Goal: Task Accomplishment & Management: Complete application form

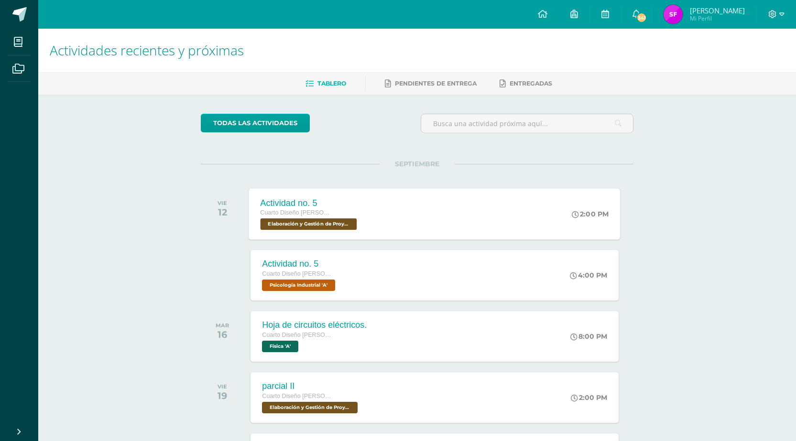
click at [361, 218] on div "Actividad no. 5 Cuarto Diseño Bach. C.C.L.L. en Diseño Elaboración y Gestión de…" at bounding box center [310, 213] width 122 height 51
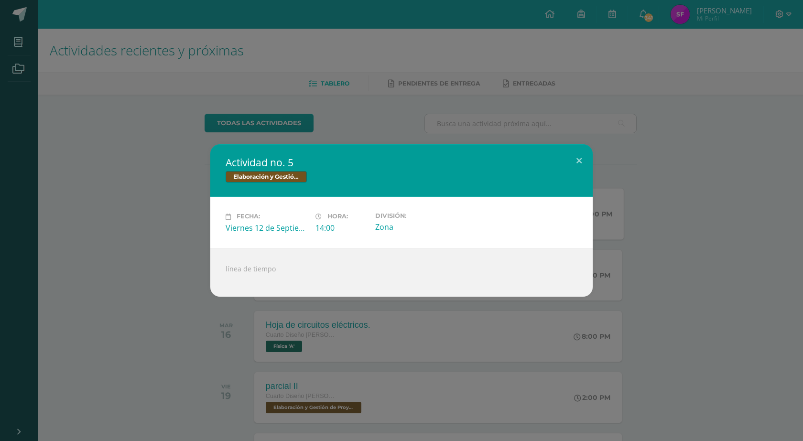
click at [327, 228] on div "14:00" at bounding box center [341, 228] width 52 height 11
drag, startPoint x: 280, startPoint y: 173, endPoint x: 260, endPoint y: 145, distance: 35.0
click at [277, 171] on span "Elaboración y Gestión de Proyectos" at bounding box center [266, 176] width 81 height 11
click at [260, 145] on div "Actividad no. 5 Elaboración y Gestión de Proyectos" at bounding box center [401, 170] width 382 height 53
click at [248, 215] on span "Fecha:" at bounding box center [248, 216] width 23 height 7
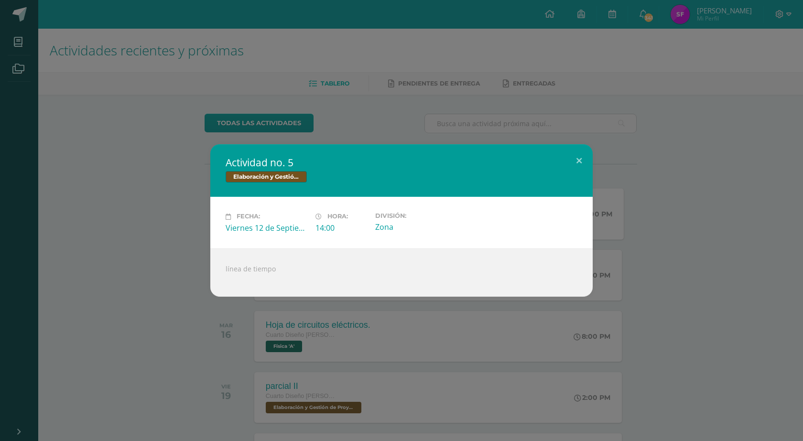
click at [244, 229] on div "Viernes 12 de Septiembre" at bounding box center [267, 228] width 82 height 11
click at [242, 214] on span "Fecha:" at bounding box center [248, 216] width 23 height 7
click at [272, 159] on h2 "Actividad no. 5" at bounding box center [402, 162] width 352 height 13
click at [271, 183] on span "Elaboración y Gestión de Proyectos" at bounding box center [266, 176] width 81 height 11
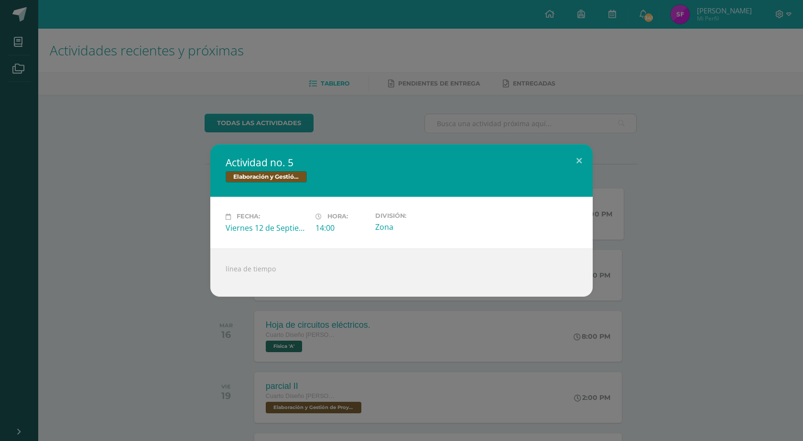
click at [129, 219] on div "Actividad no. 5 Elaboración y Gestión de Proyectos Fecha: Viernes 12 de Septiem…" at bounding box center [401, 220] width 795 height 152
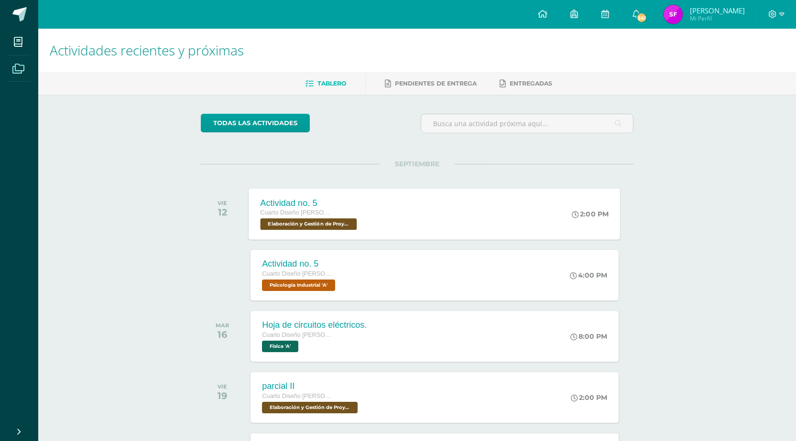
click at [16, 72] on icon at bounding box center [18, 69] width 12 height 10
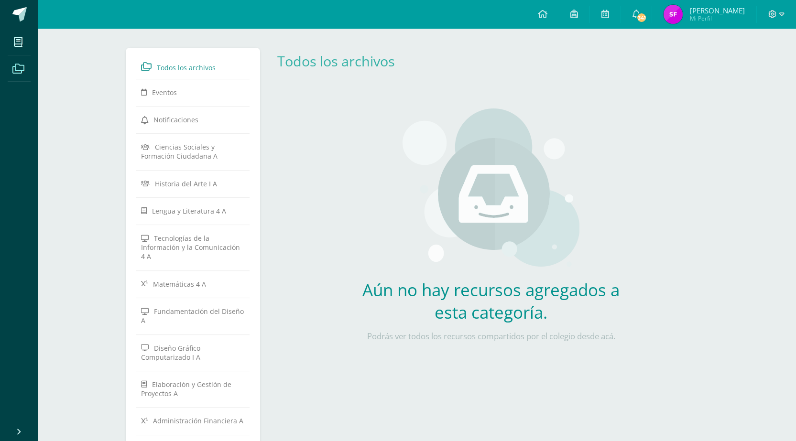
click at [20, 46] on icon at bounding box center [18, 42] width 9 height 10
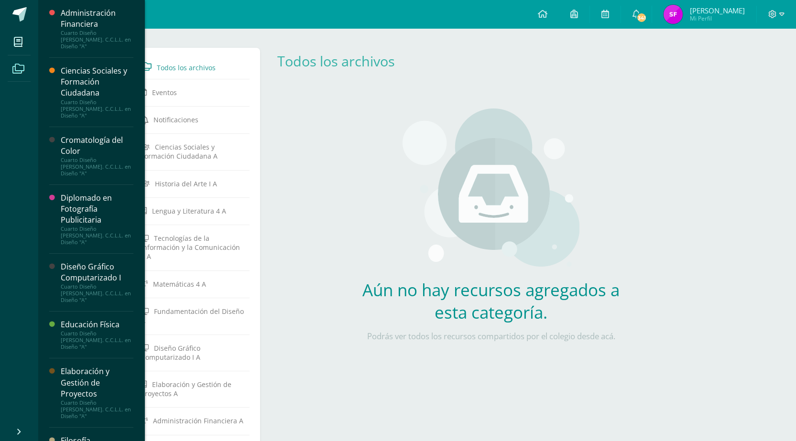
click at [20, 65] on icon at bounding box center [18, 69] width 12 height 10
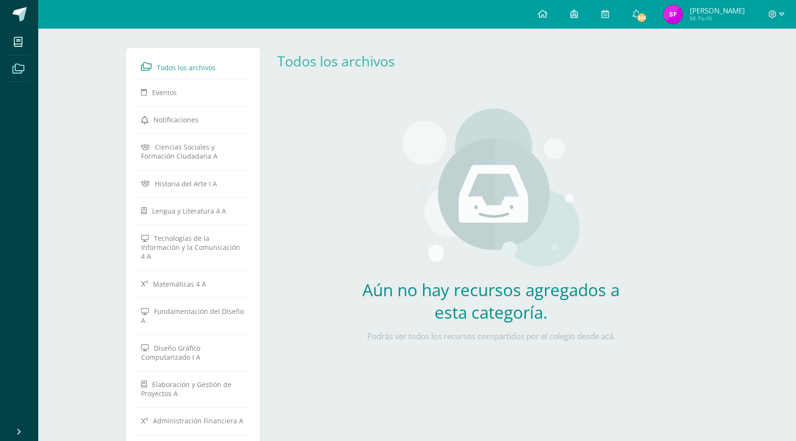
click at [15, 61] on span at bounding box center [19, 68] width 22 height 22
click at [15, 63] on span at bounding box center [19, 68] width 22 height 22
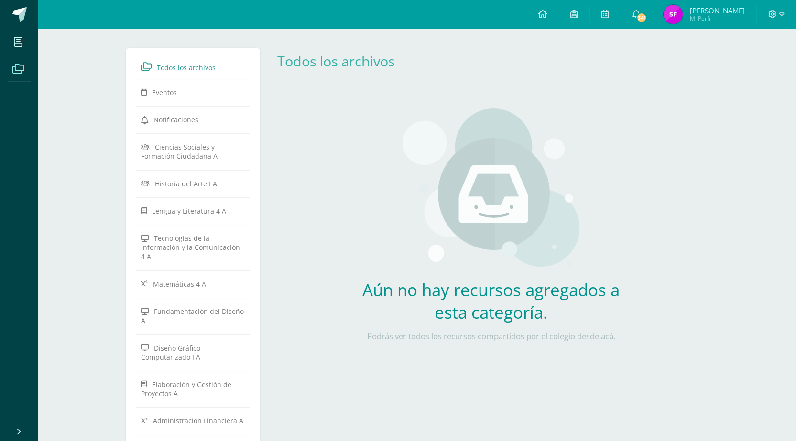
click at [24, 75] on span at bounding box center [19, 68] width 22 height 22
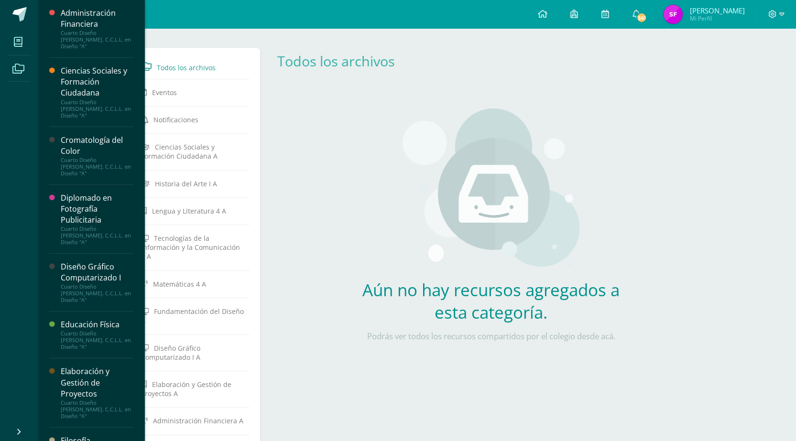
click at [17, 39] on icon at bounding box center [18, 42] width 9 height 10
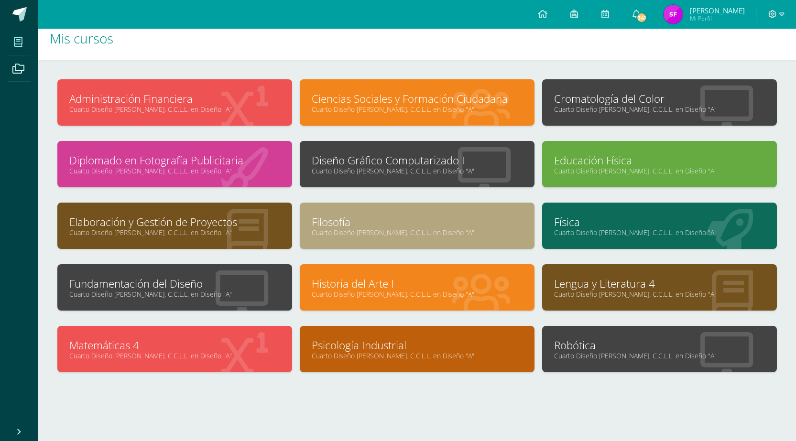
scroll to position [19, 0]
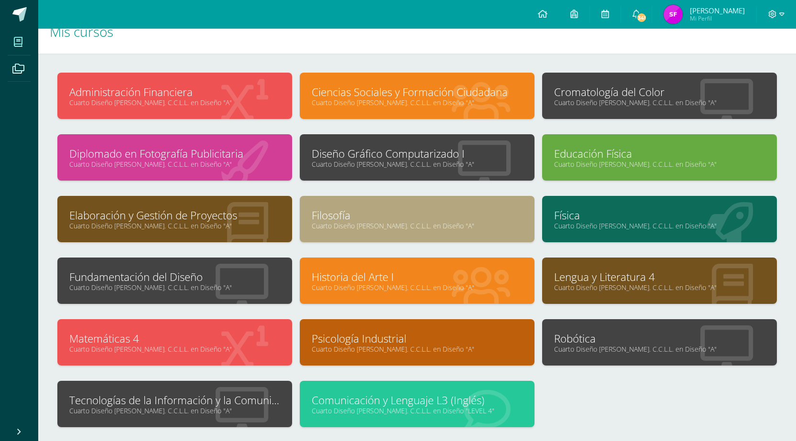
click at [203, 392] on div at bounding box center [242, 405] width 100 height 64
click at [208, 403] on link "Tecnologías de la Información y la Comunicación 4" at bounding box center [174, 400] width 211 height 15
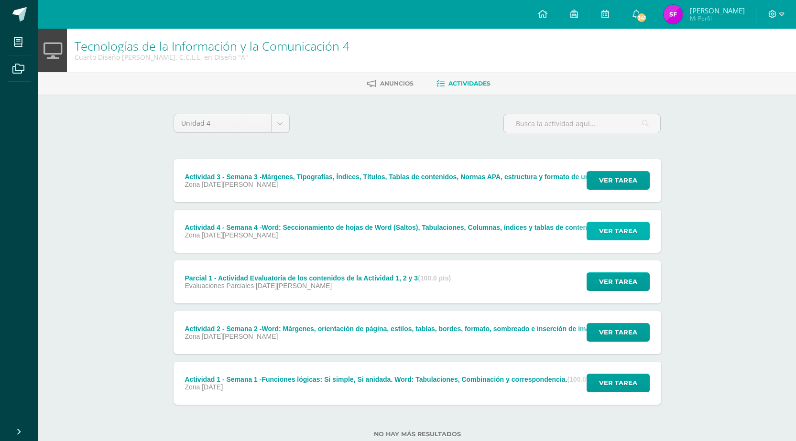
click at [618, 233] on span "Ver tarea" at bounding box center [618, 231] width 38 height 18
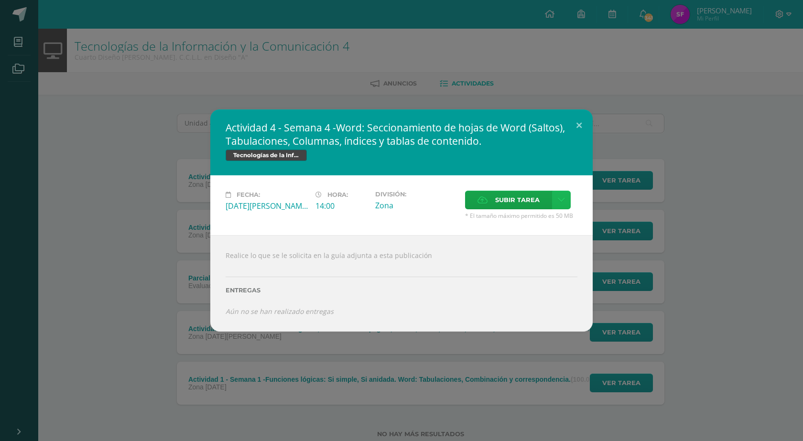
click at [555, 199] on link at bounding box center [561, 200] width 19 height 19
click at [530, 198] on span "Subir tarea" at bounding box center [517, 200] width 44 height 18
click at [0, 0] on input "Subir tarea" at bounding box center [0, 0] width 0 height 0
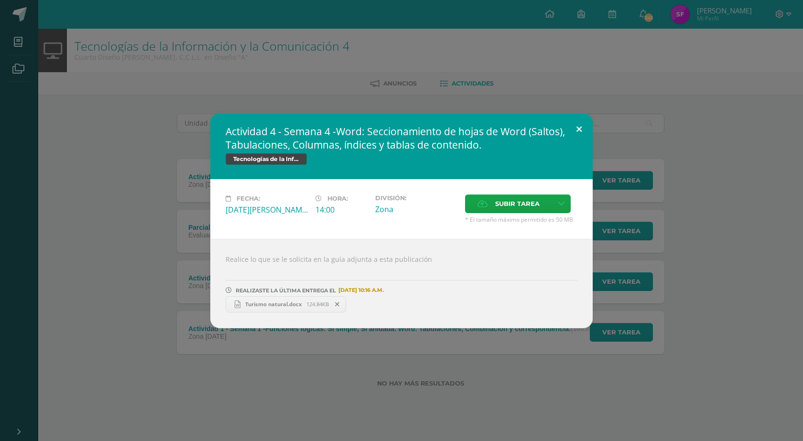
click at [577, 129] on button at bounding box center [578, 129] width 27 height 32
